Goal: Information Seeking & Learning: Learn about a topic

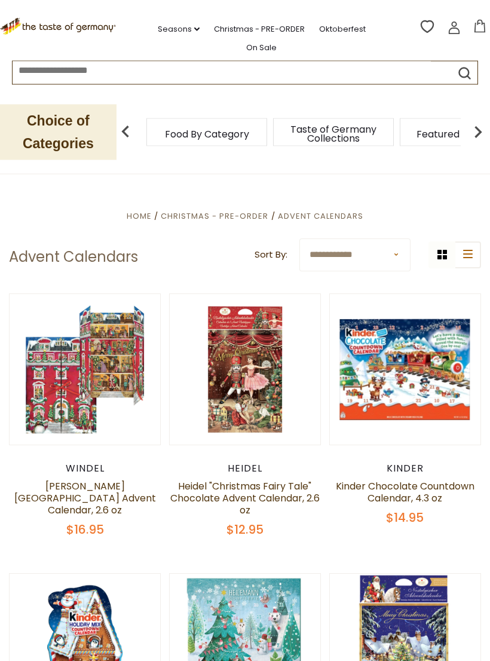
scroll to position [8, 0]
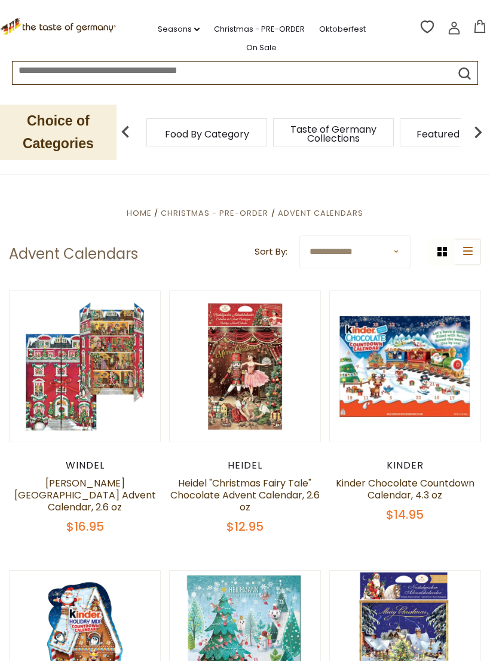
click at [402, 185] on button "Quick View" at bounding box center [405, 171] width 81 height 27
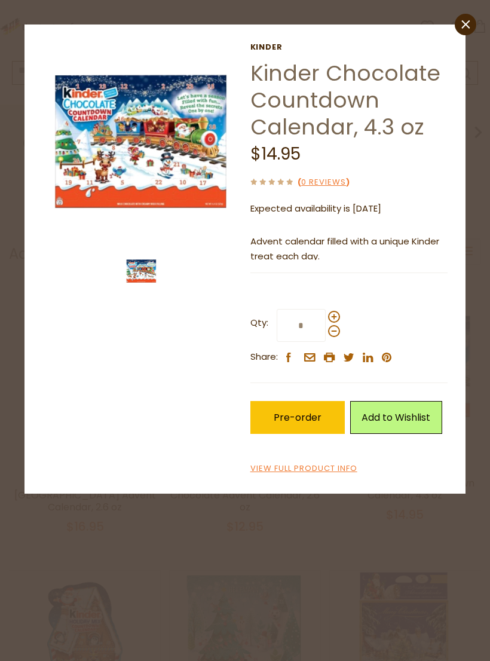
click at [62, 279] on div at bounding box center [141, 271] width 204 height 34
click at [167, 153] on img at bounding box center [141, 141] width 198 height 198
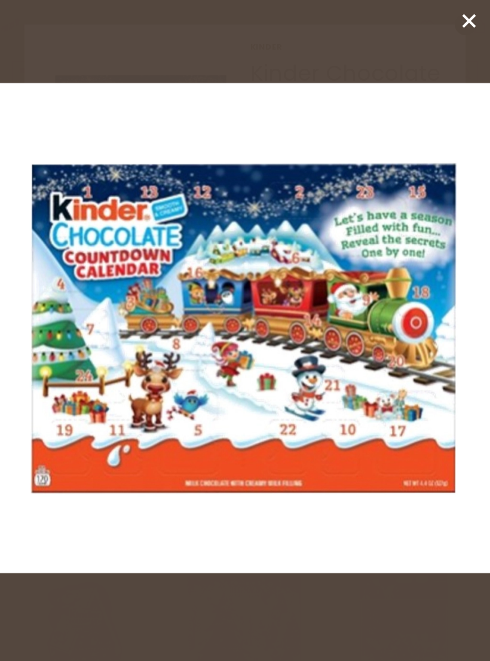
click at [466, 28] on icon at bounding box center [469, 21] width 18 height 18
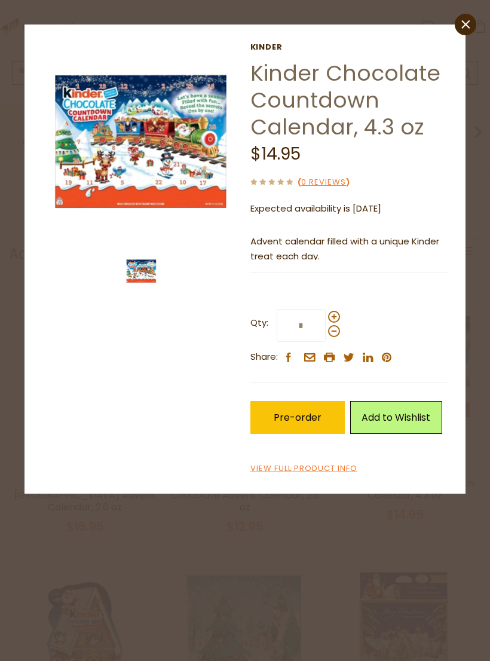
click at [464, 28] on icon "close" at bounding box center [466, 24] width 9 height 9
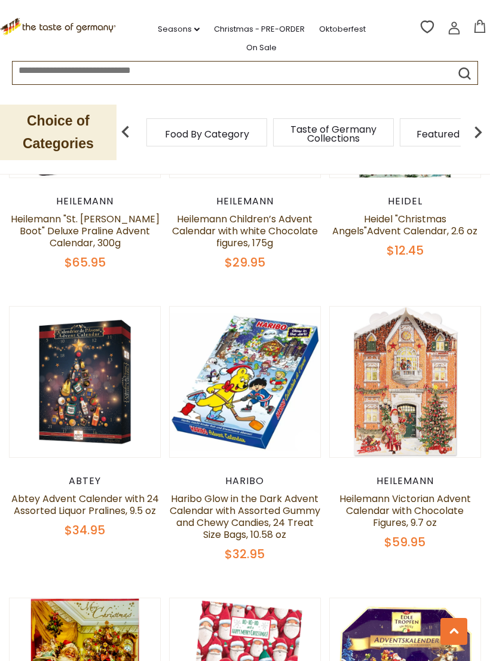
scroll to position [1395, 0]
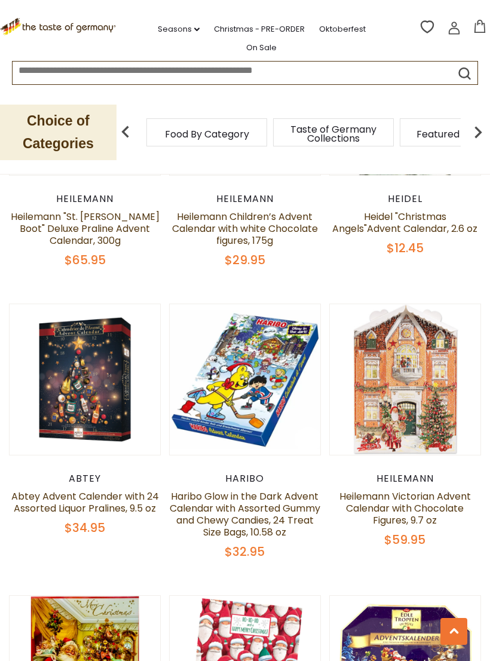
click at [471, 295] on div "Quick View [PERSON_NAME][GEOGRAPHIC_DATA] Advent Calendar, 2.6 oz $16.95 Quick …" at bounding box center [245, 304] width 472 height 2800
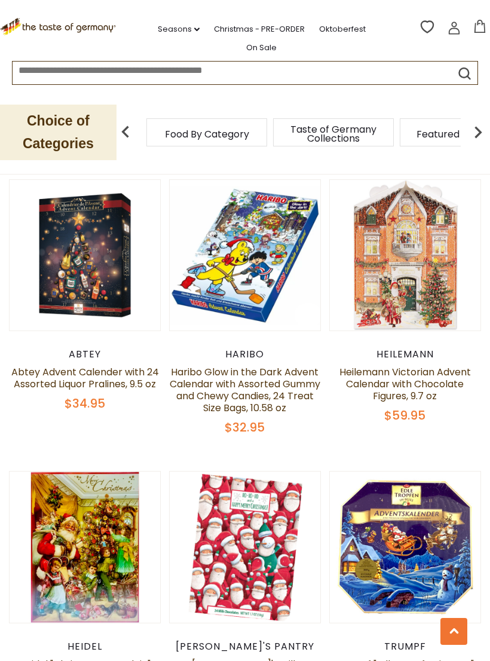
scroll to position [1518, 0]
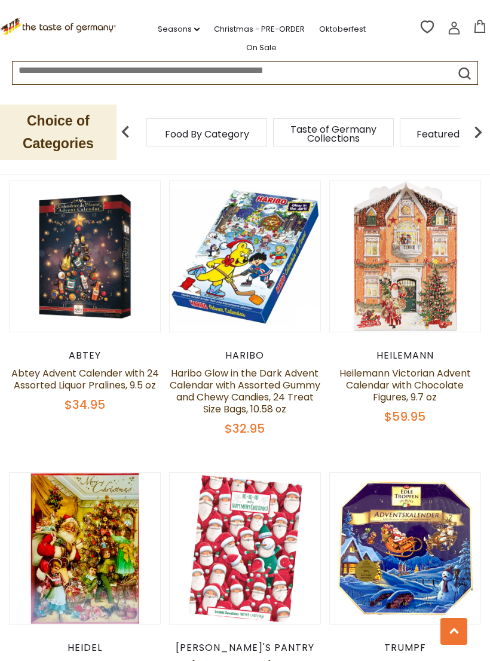
click at [252, 75] on button "Quick View" at bounding box center [244, 61] width 81 height 27
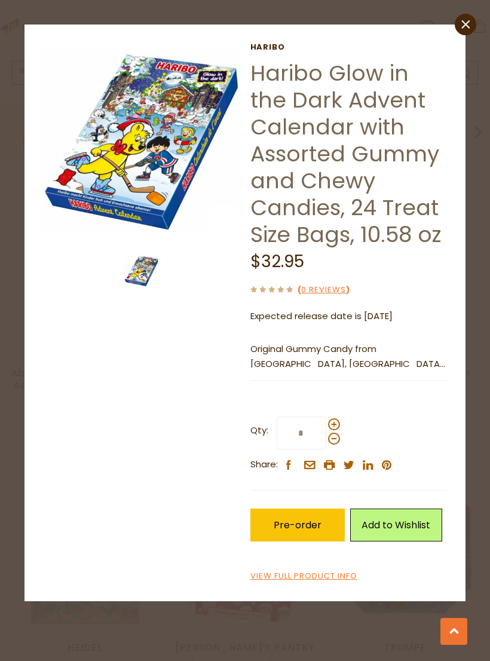
click at [169, 154] on img at bounding box center [141, 141] width 198 height 198
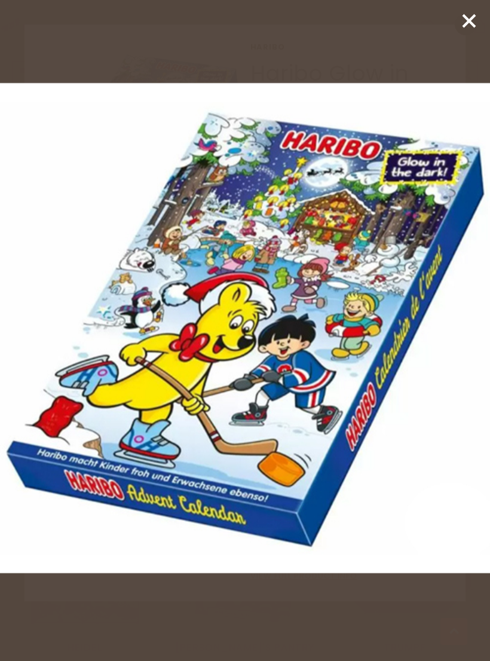
click at [427, 389] on img at bounding box center [245, 328] width 490 height 490
click at [472, 20] on line at bounding box center [469, 21] width 12 height 12
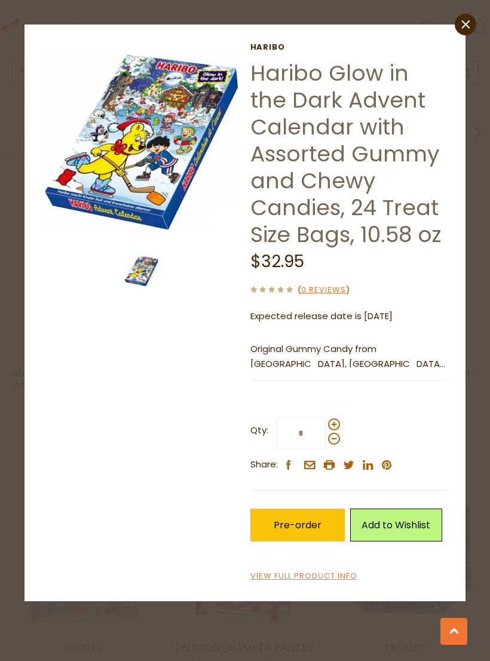
click at [460, 17] on link "close" at bounding box center [466, 25] width 22 height 22
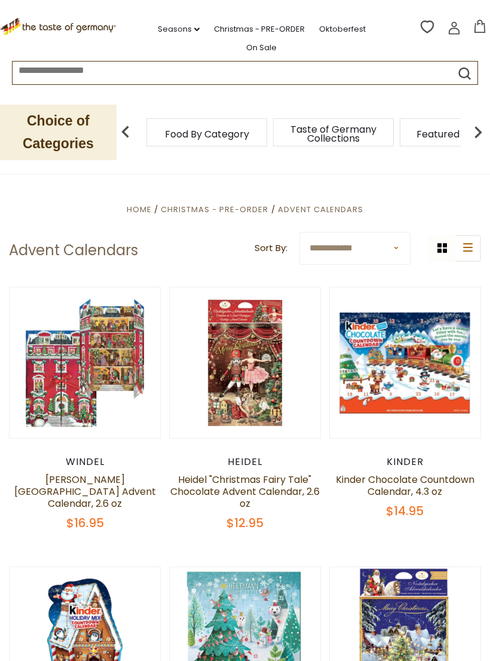
scroll to position [0, 0]
